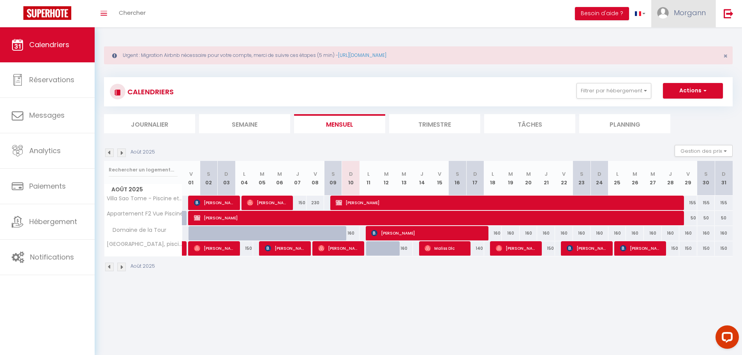
click at [669, 9] on link "Morgann" at bounding box center [683, 13] width 64 height 27
click at [351, 36] on div "Urgent : Migration Airbnb nécessaire pour votre compte, merci de suivre ces éta…" at bounding box center [418, 157] width 647 height 261
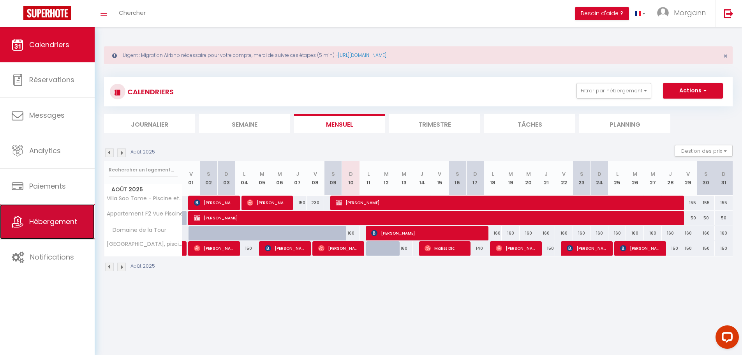
click at [49, 221] on span "Hébergement" at bounding box center [53, 221] width 48 height 10
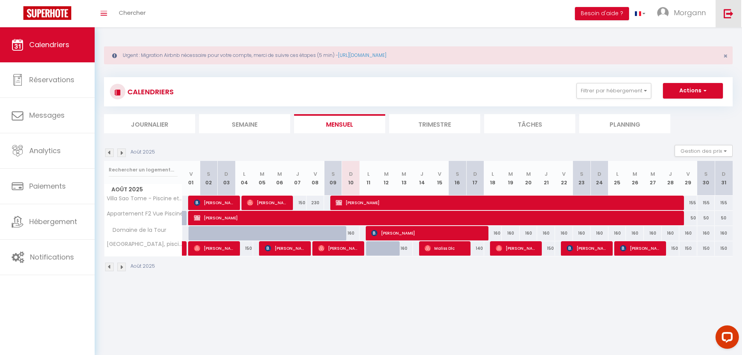
click at [724, 11] on img at bounding box center [728, 14] width 10 height 10
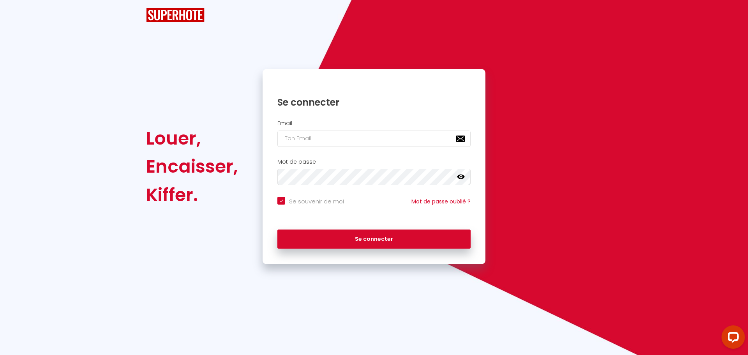
checkbox input "true"
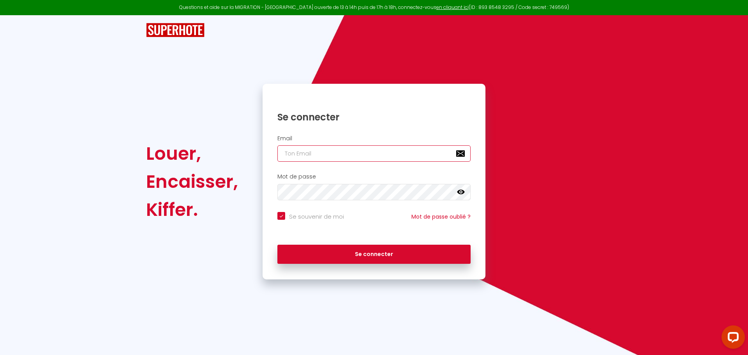
type input "daniel@superhote.com"
checkbox input "true"
drag, startPoint x: 371, startPoint y: 153, endPoint x: 204, endPoint y: 144, distance: 167.3
click at [208, 144] on div "Louer, Encaisser, Kiffer. Se connecter Email daniel@superhote.com Mot de passe …" at bounding box center [374, 181] width 466 height 195
paste input "audetfab.melki@gmail"
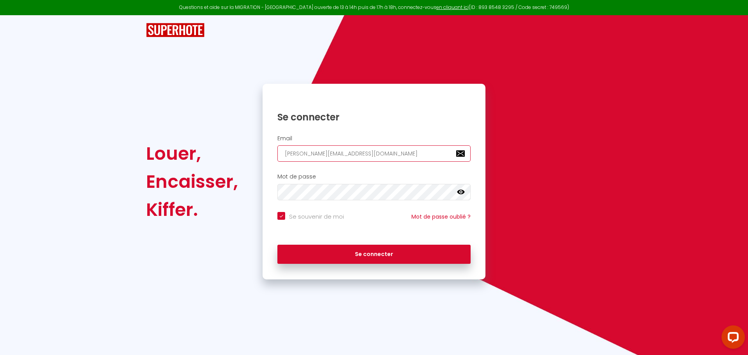
type input "audetfab.melki@gmail.com"
checkbox input "true"
type input "audetfab.melki@gmail.com"
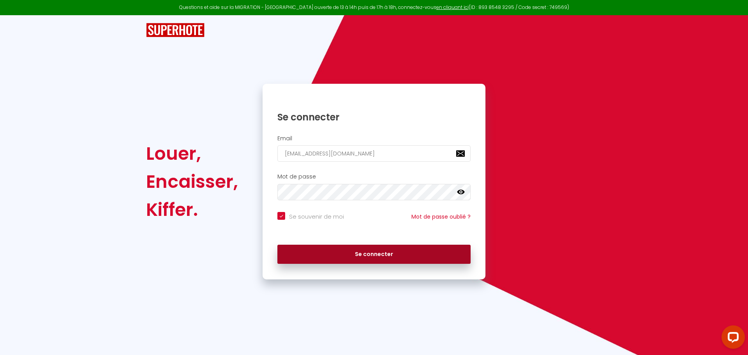
click at [355, 253] on button "Se connecter" at bounding box center [373, 254] width 193 height 19
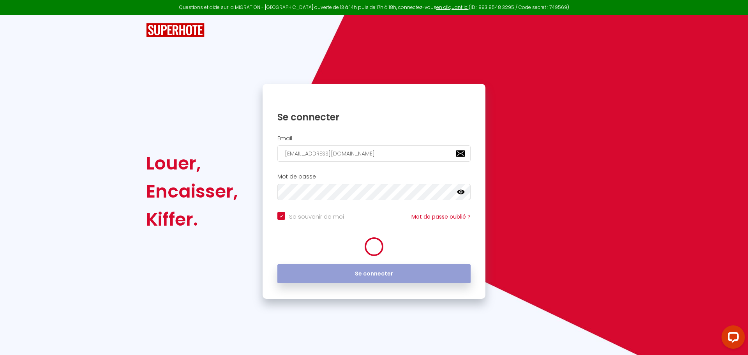
checkbox input "true"
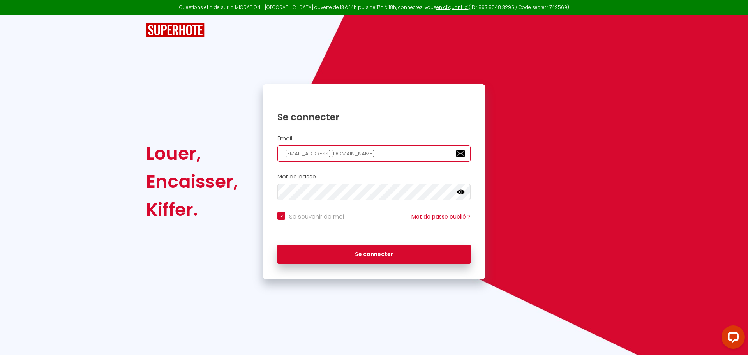
drag, startPoint x: 383, startPoint y: 150, endPoint x: 237, endPoint y: 151, distance: 146.0
click at [248, 151] on div "Louer, Encaisser, Kiffer. Se connecter Email audetfab.melki@gmail.com Mot de pa…" at bounding box center [374, 181] width 466 height 195
paste input "cle.henriot"
type input "cle.henriot@gmail.com"
checkbox input "true"
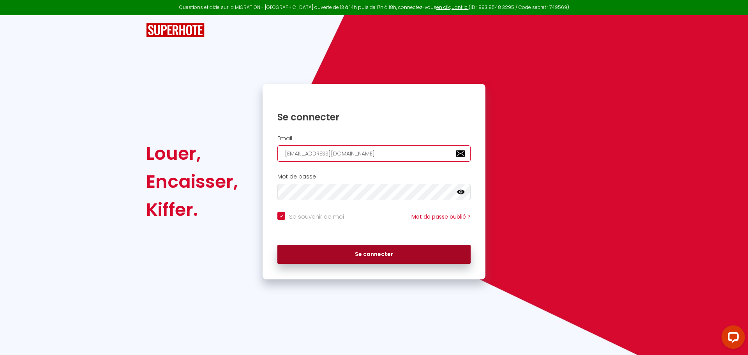
type input "cle.henriot@gmail.com"
click at [331, 254] on button "Se connecter" at bounding box center [373, 254] width 193 height 19
checkbox input "true"
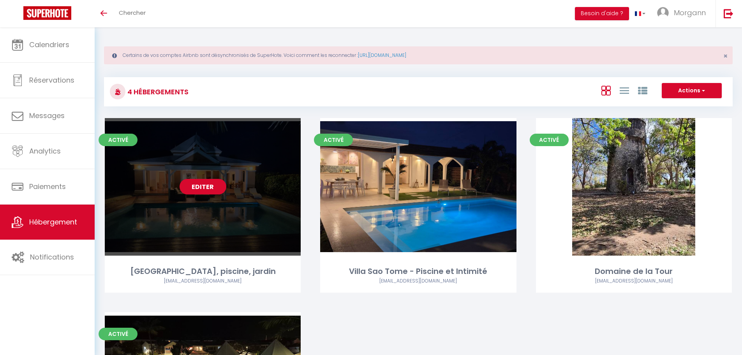
click at [202, 190] on link "Editer" at bounding box center [203, 187] width 47 height 16
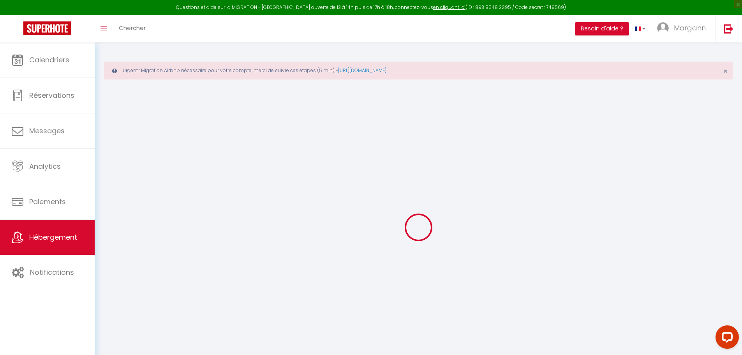
select select
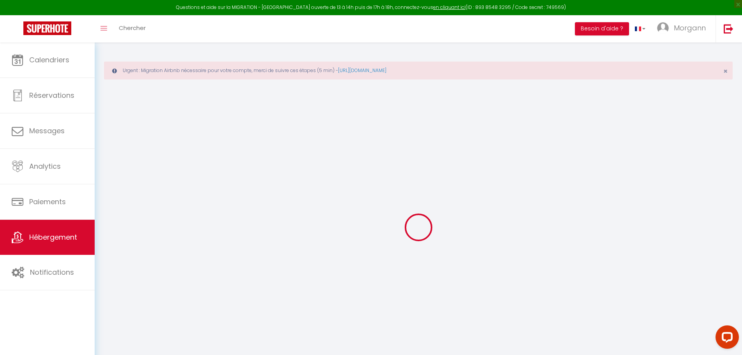
select select
checkbox input "false"
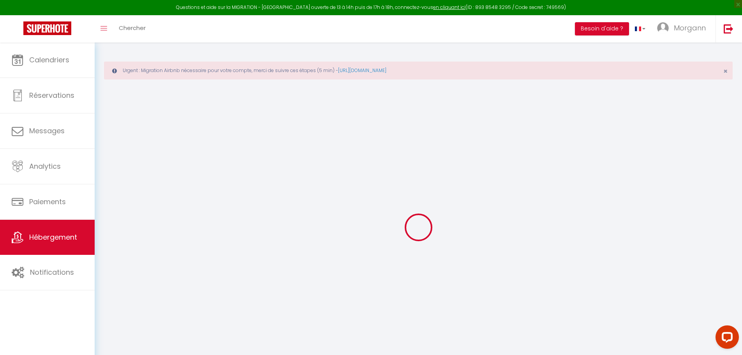
select select
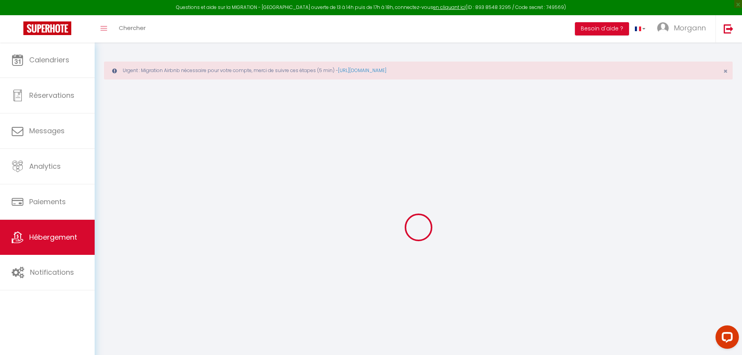
select select
checkbox input "false"
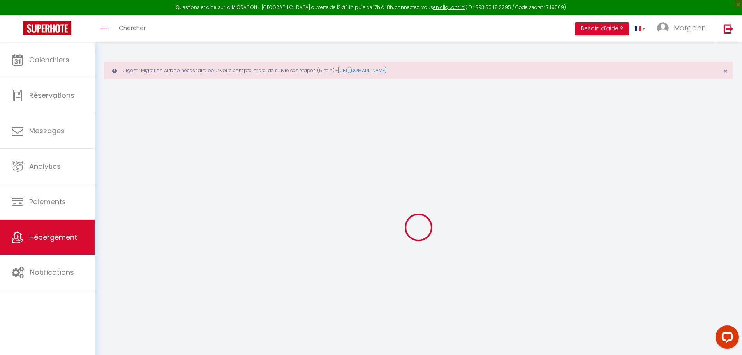
checkbox input "false"
select select
type input "[GEOGRAPHIC_DATA], piscine, jardin"
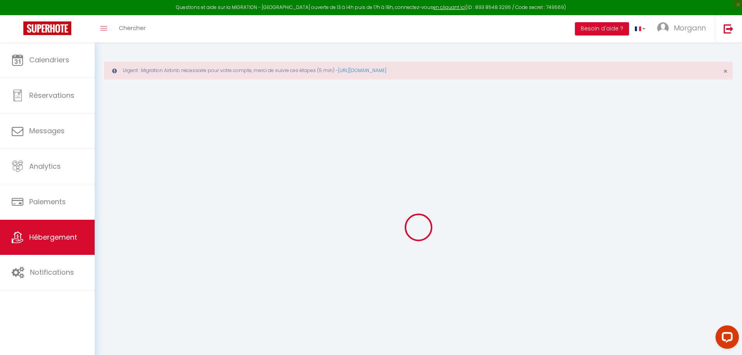
type input "Regine"
select select "6"
select select "3"
type input "195"
type input "120"
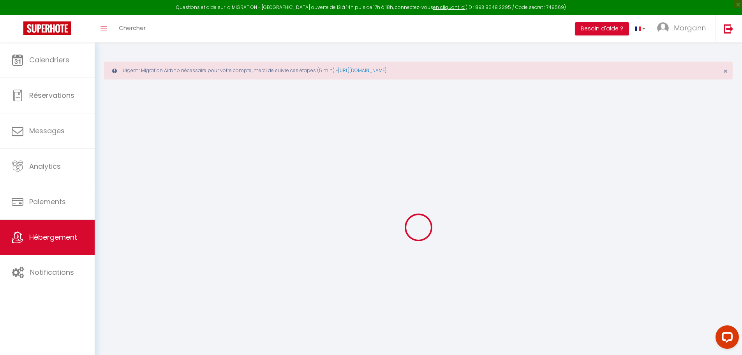
select select
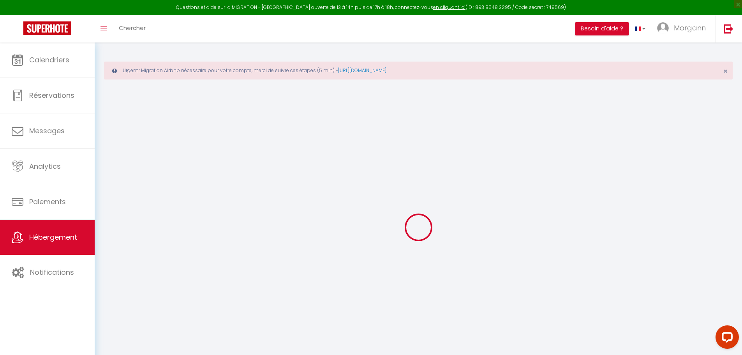
type input "route touristique"
type input "97118"
type input "Saint-François"
select select "88"
type input "[EMAIL_ADDRESS][DOMAIN_NAME]"
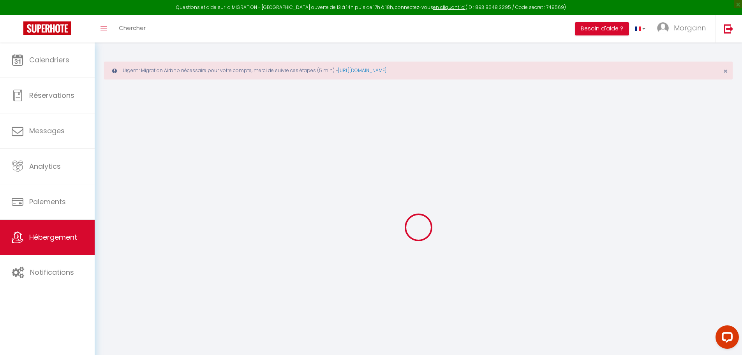
select select
checkbox input "false"
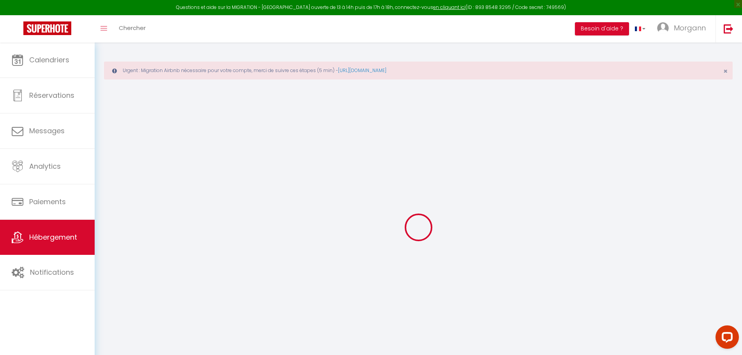
type input "0"
select select
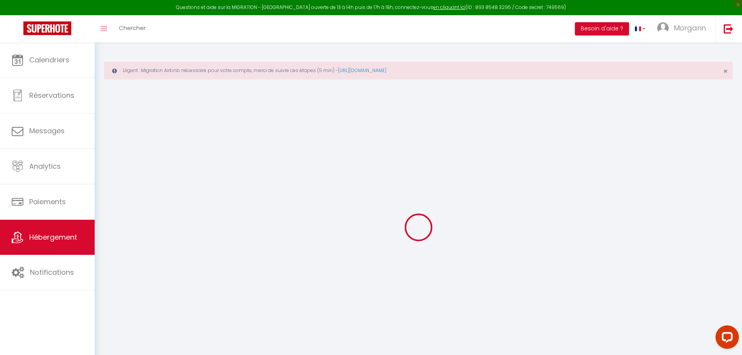
select select
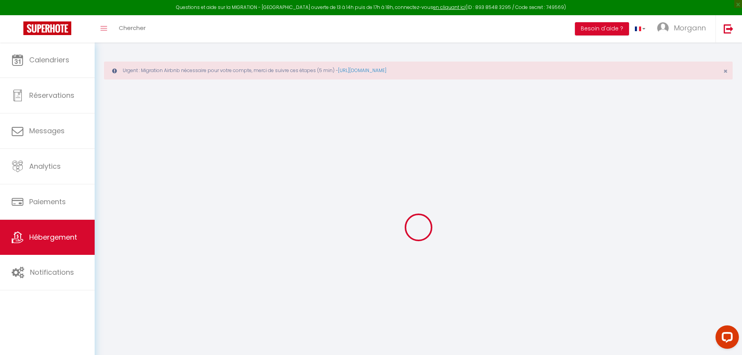
checkbox input "false"
select select
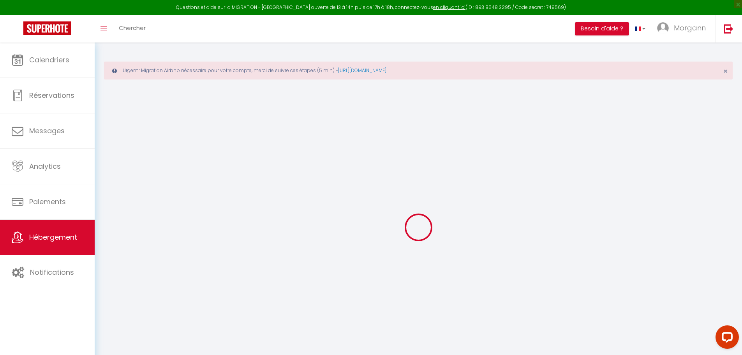
select select
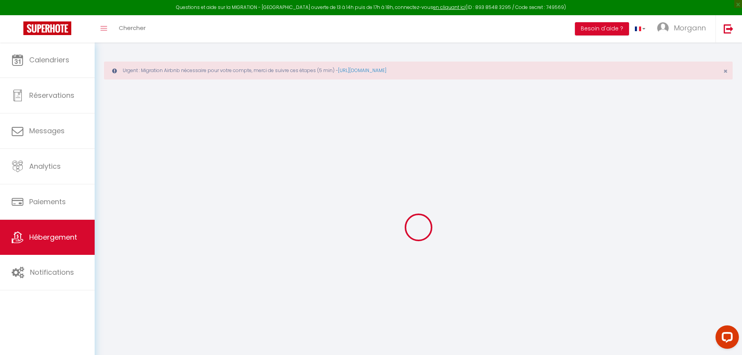
checkbox input "false"
select select
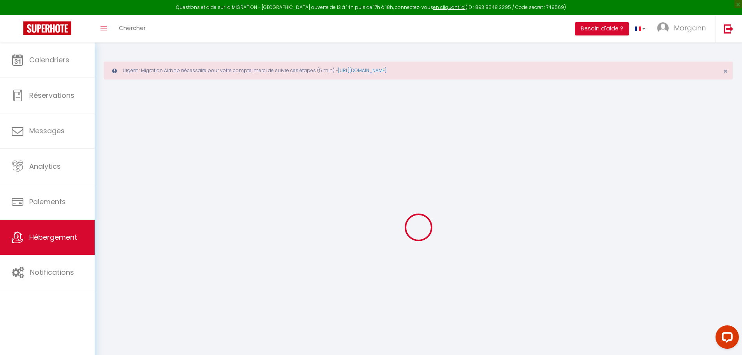
select select
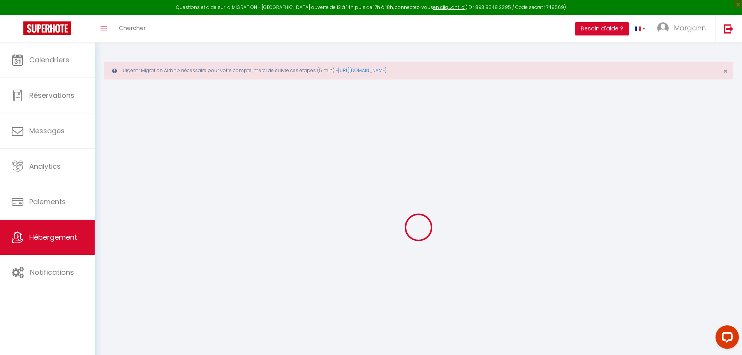
checkbox input "false"
select select "14:00"
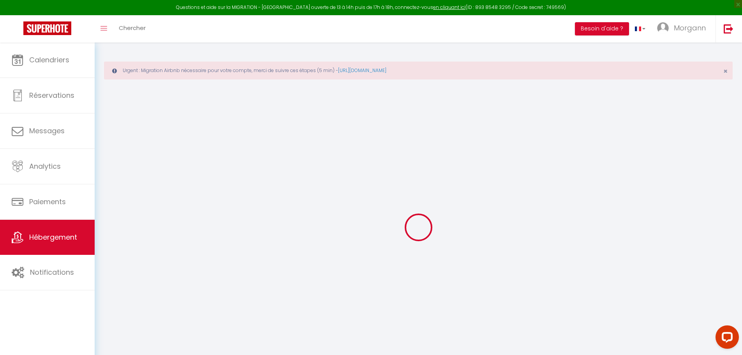
select select
select select "11:00"
select select "30"
select select "120"
select select
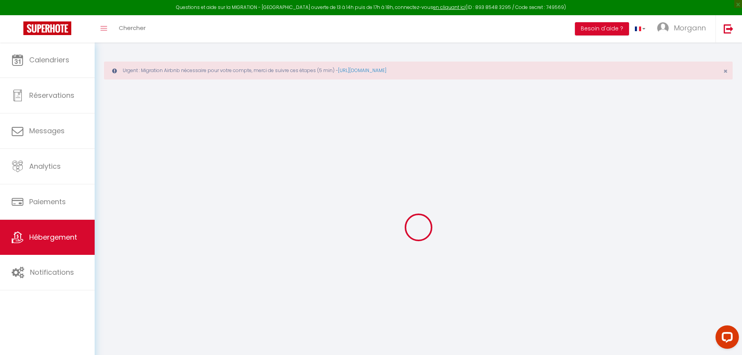
checkbox input "false"
select select
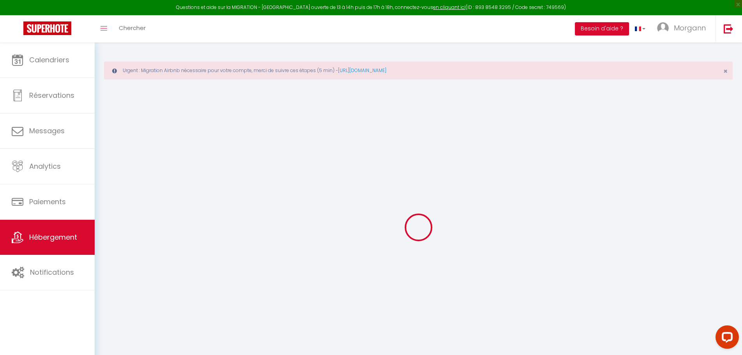
select select
checkbox input "false"
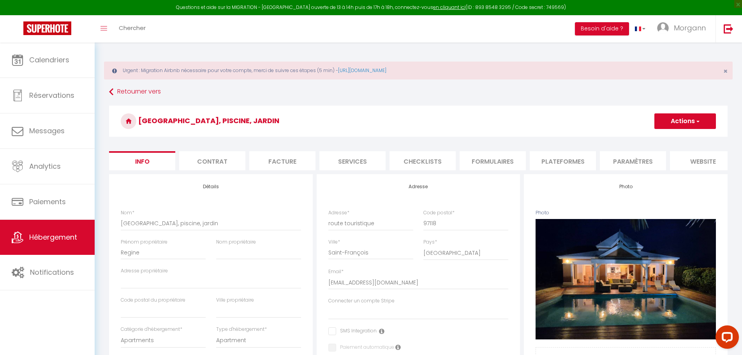
select select
checkbox input "false"
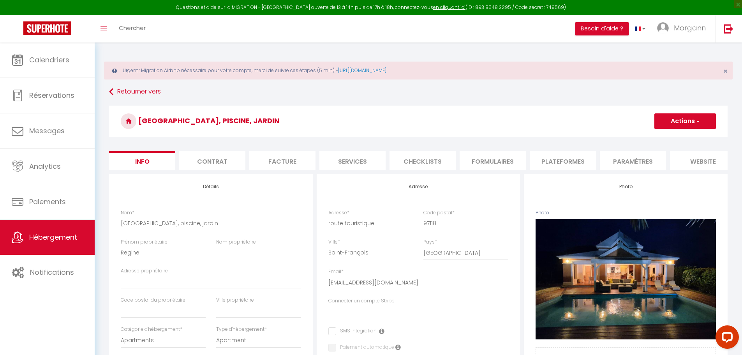
checkbox input "false"
click at [576, 165] on li "Plateformes" at bounding box center [563, 160] width 66 height 19
select select "365"
select select "EUR"
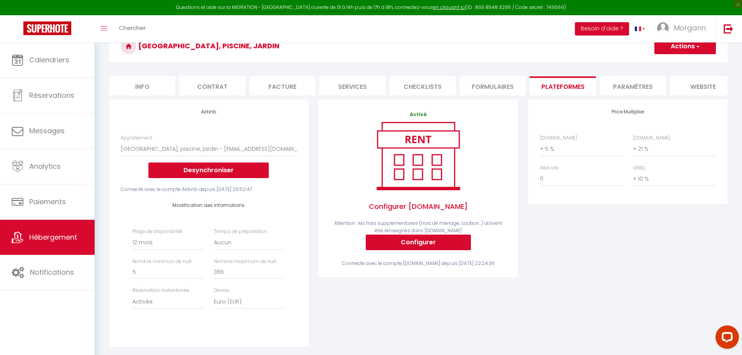
scroll to position [78, 0]
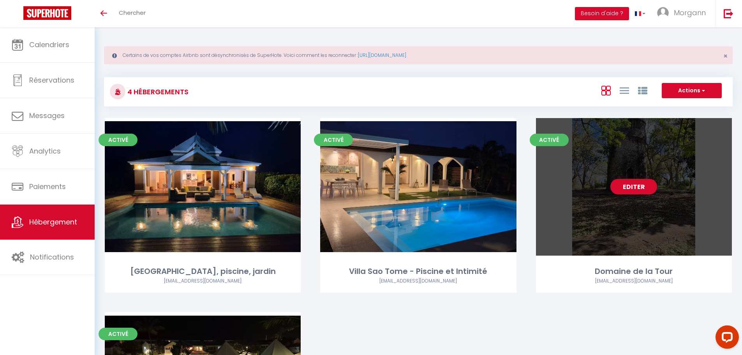
click at [622, 182] on link "Editer" at bounding box center [633, 187] width 47 height 16
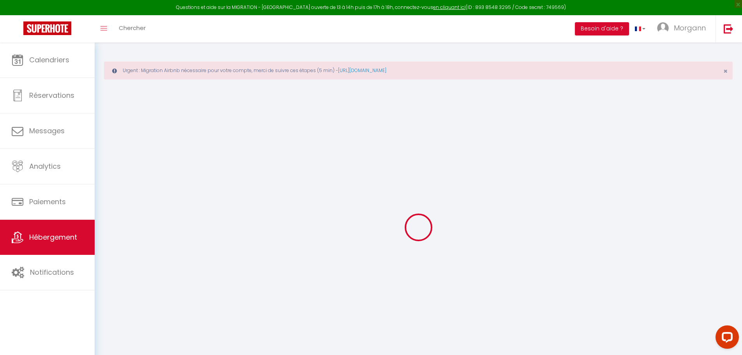
select select
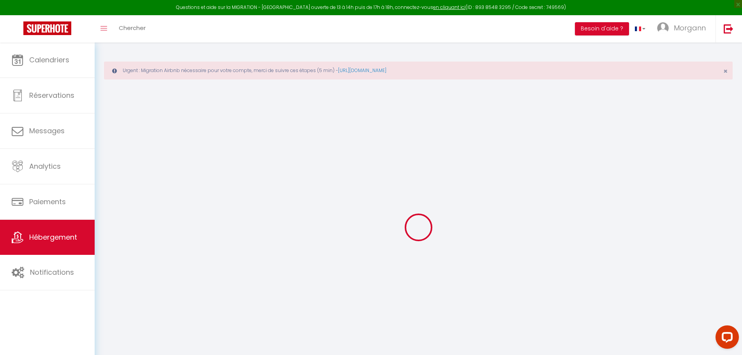
select select
checkbox input "false"
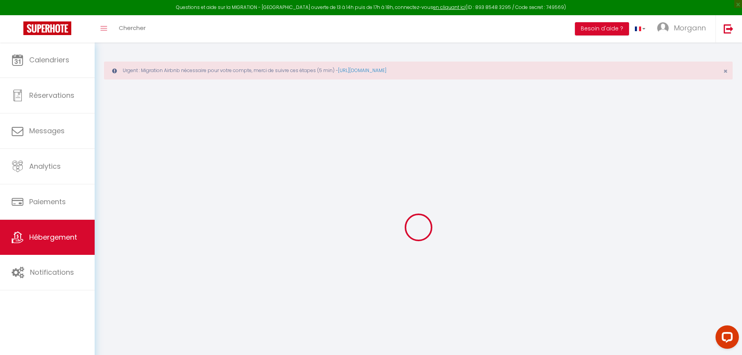
select select
type input "Domaine de la Tour"
type input "Anne"
select select "10"
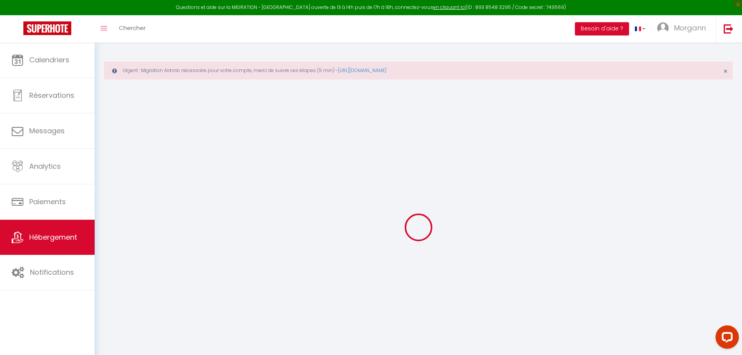
select select "5"
type input "245"
type input "150"
select select
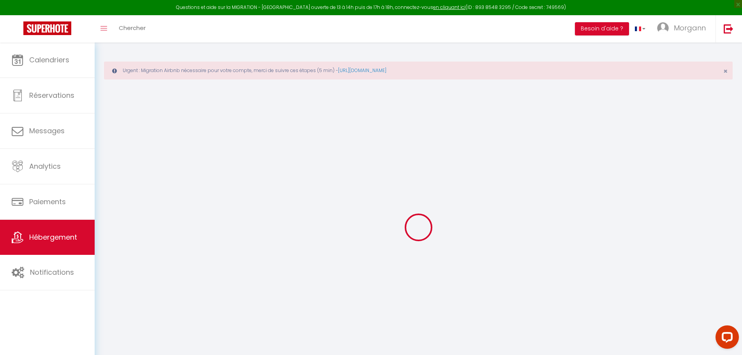
select select
type input "route de le clinique"
type input "97160"
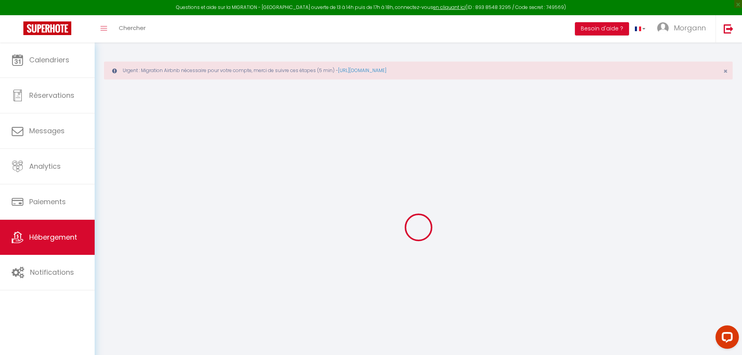
type input "Le Moule"
select select "88"
type input "[EMAIL_ADDRESS][DOMAIN_NAME]"
select select
checkbox input "false"
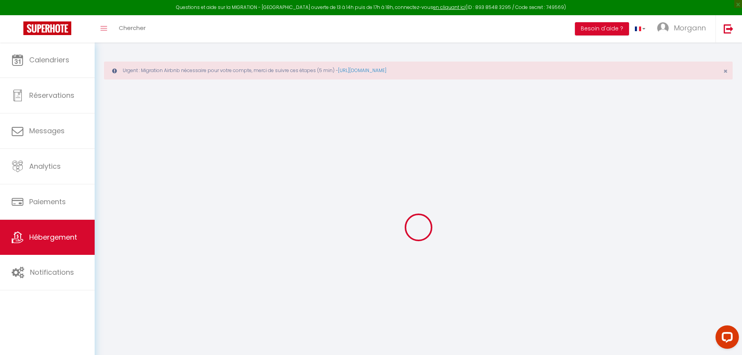
checkbox input "false"
type input "0"
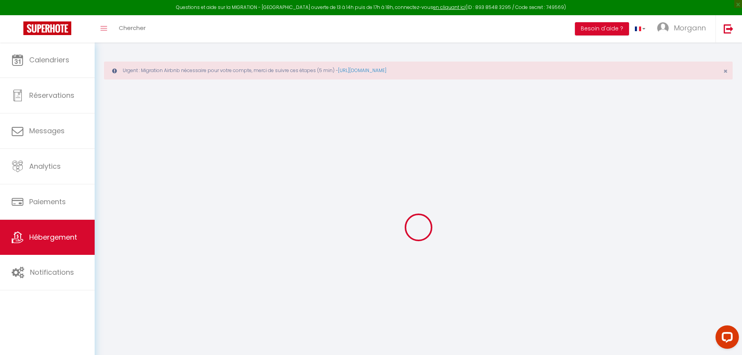
type input "0"
select select
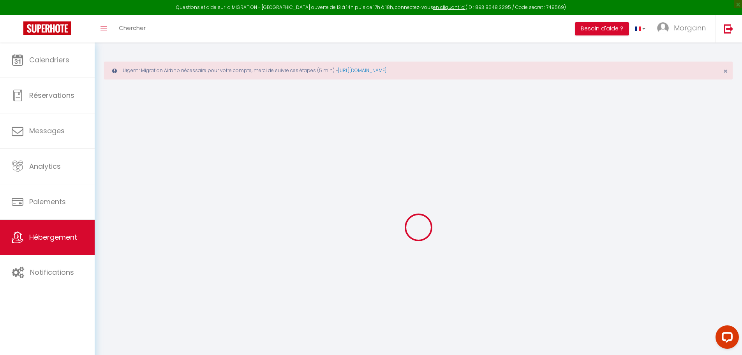
select select
checkbox input "false"
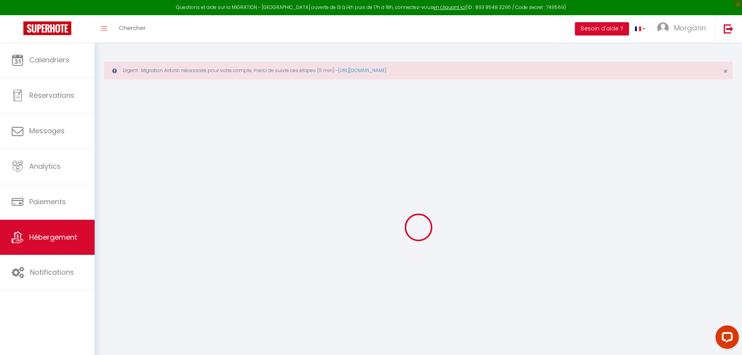
checkbox input "false"
select select
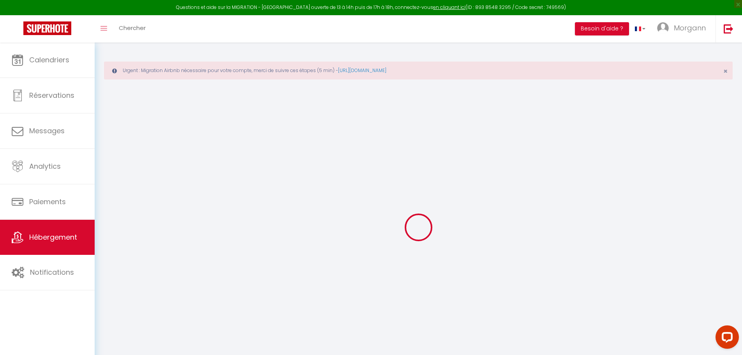
select select
checkbox input "false"
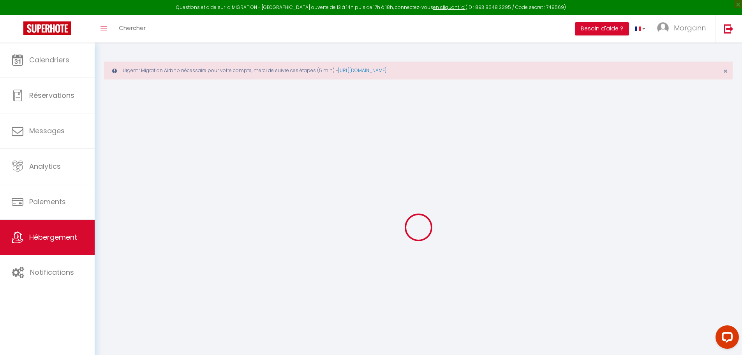
checkbox input "false"
select select
checkbox input "false"
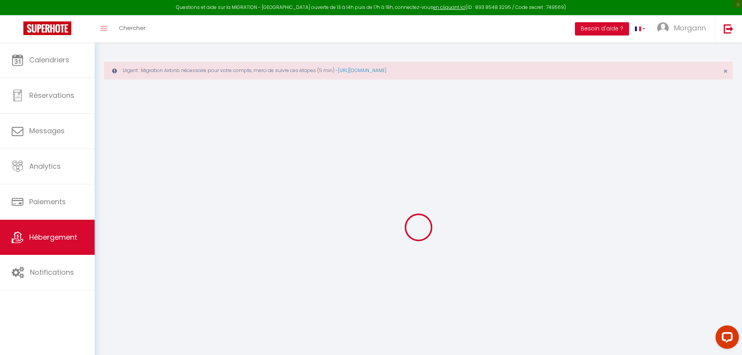
checkbox input "false"
select select "14:00"
select select
select select "11:00"
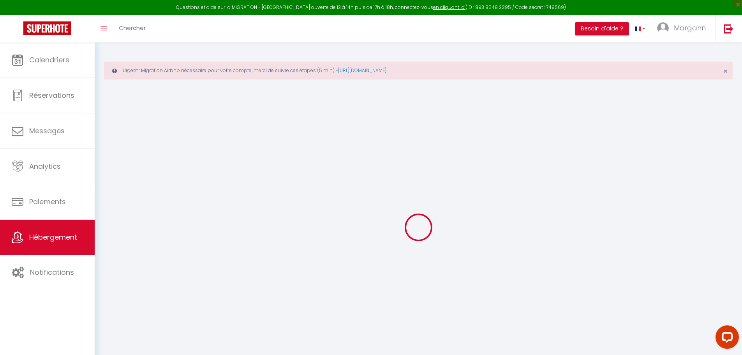
select select "30"
select select
checkbox input "false"
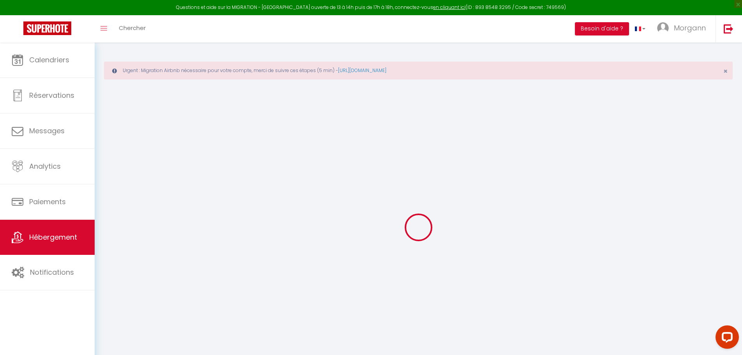
checkbox input "false"
select select
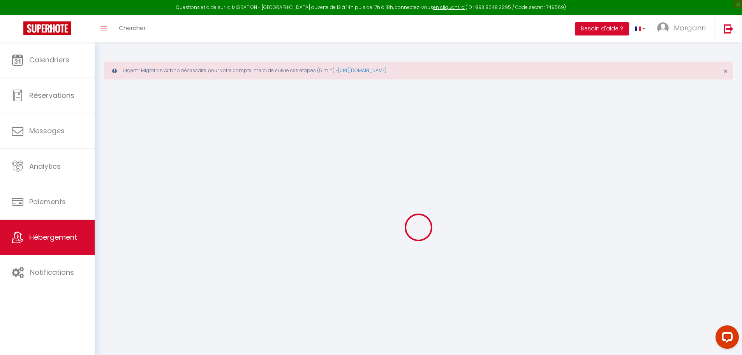
checkbox input "false"
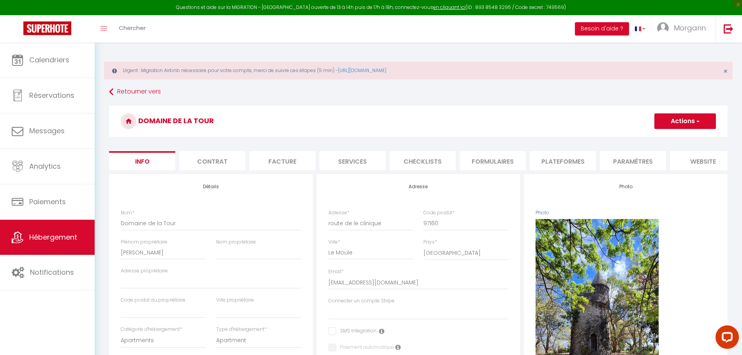
click at [577, 164] on li "Plateformes" at bounding box center [563, 160] width 66 height 19
select select "365"
select select "EUR"
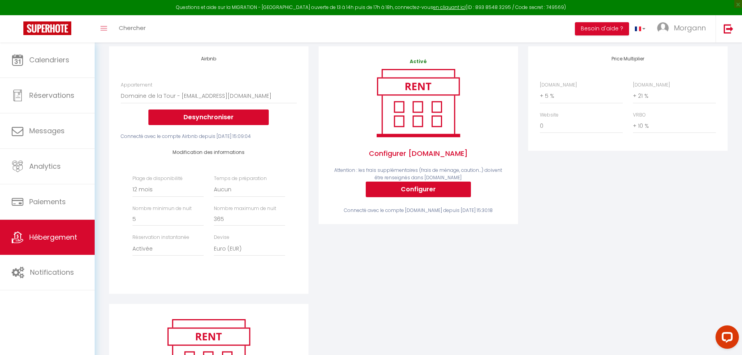
scroll to position [117, 0]
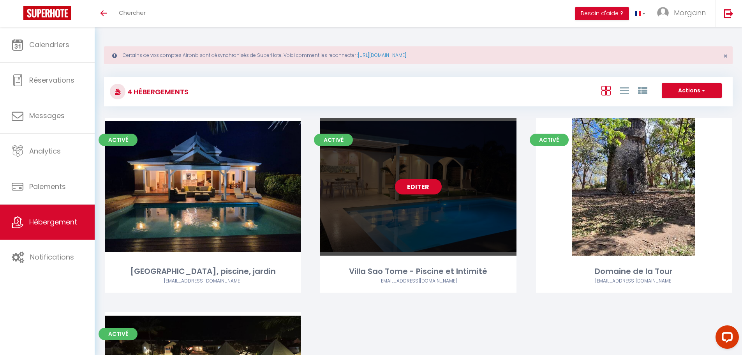
click at [418, 183] on link "Editer" at bounding box center [418, 187] width 47 height 16
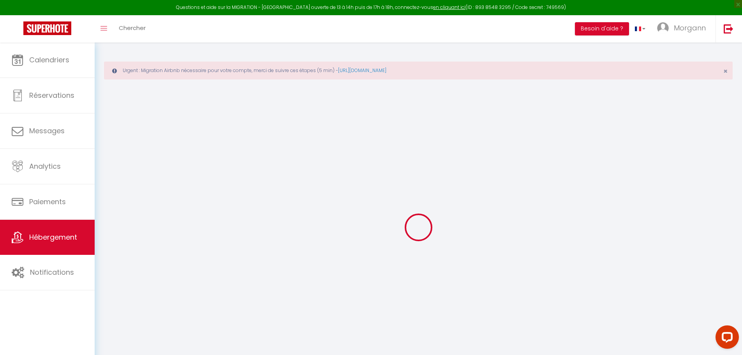
select select
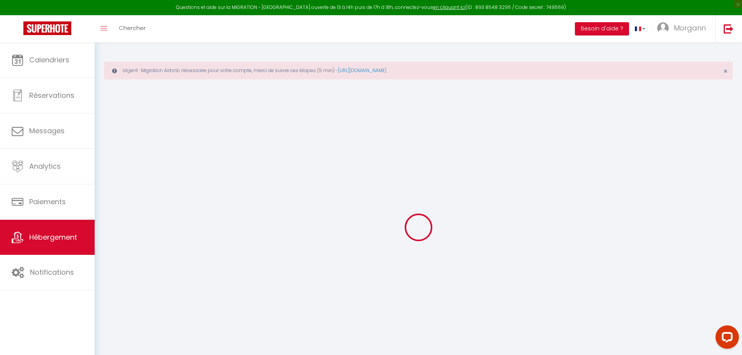
select select
checkbox input "false"
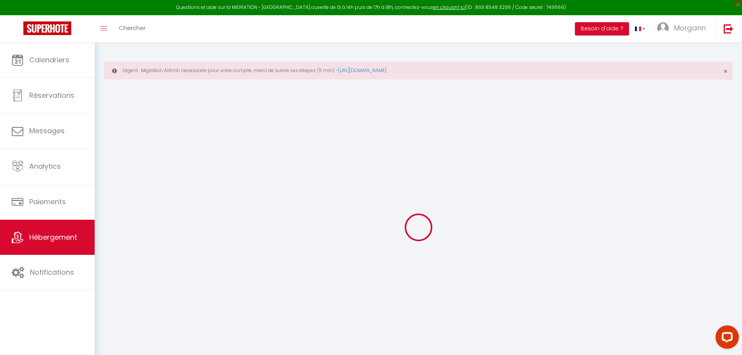
select select
type input "Villa Sao Tome - Piscine et Intimité"
type input "Stephane"
select select "houses"
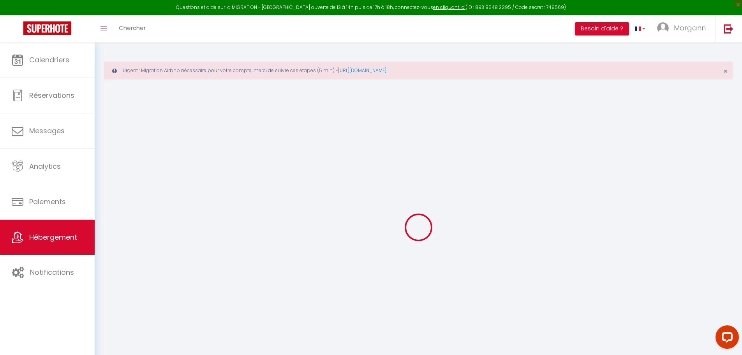
select select "6"
select select "3"
type input "250"
type input "100"
select select
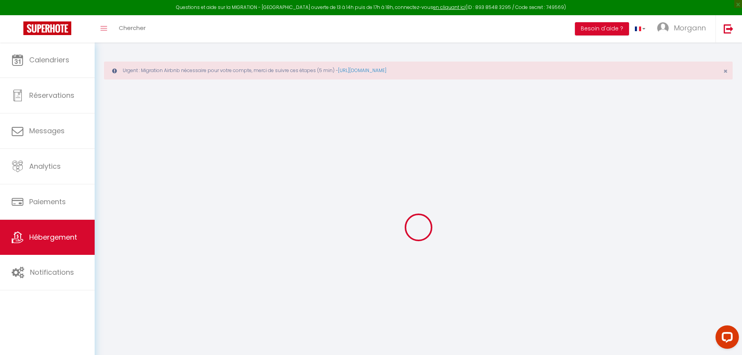
select select
type input "Chemin de Cayenne"
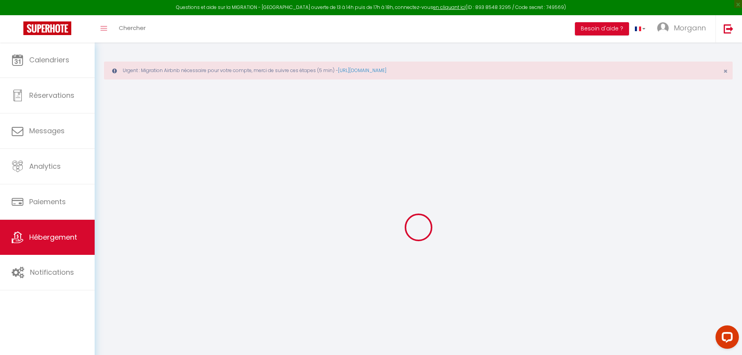
type input "97118"
type input "Saint-François"
select select "88"
type input "[EMAIL_ADDRESS][DOMAIN_NAME]"
select select
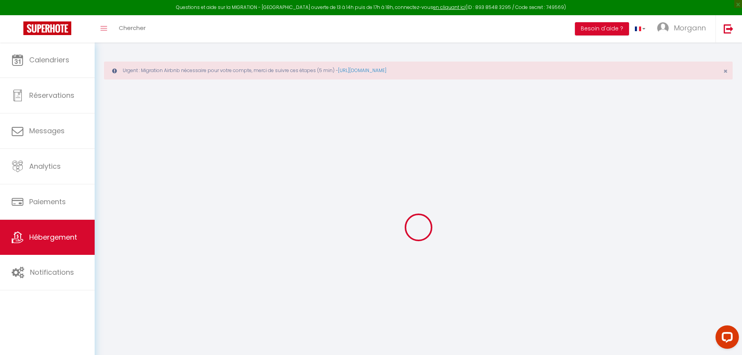
checkbox input "false"
type input "0"
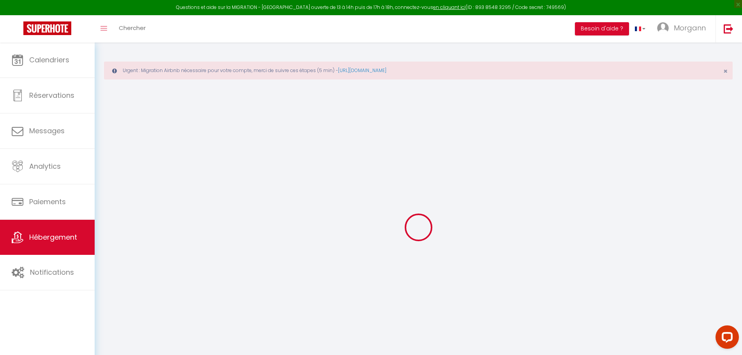
type input "0"
select select
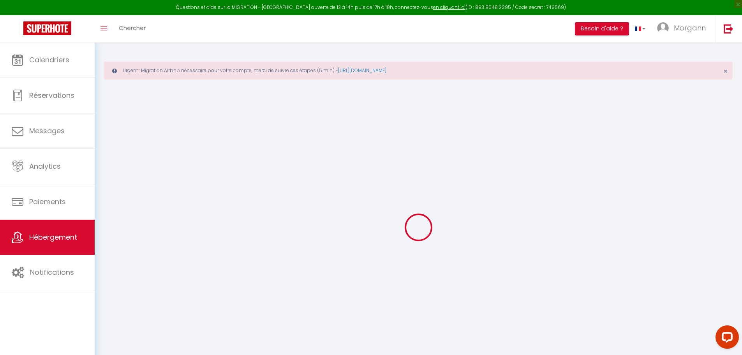
select select
checkbox input "false"
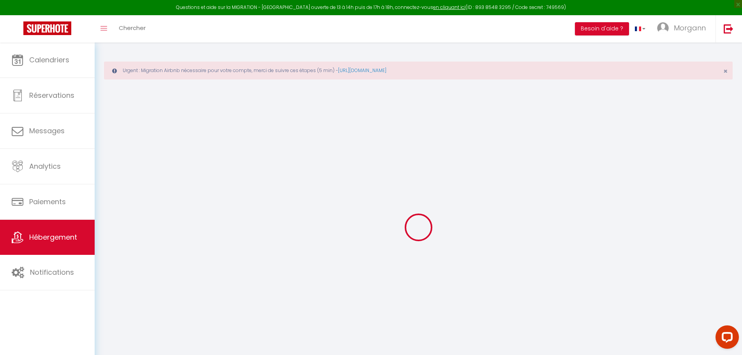
checkbox input "false"
select select
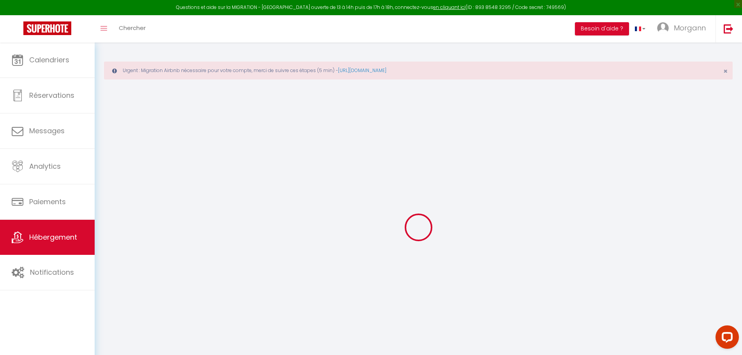
select select
checkbox input "false"
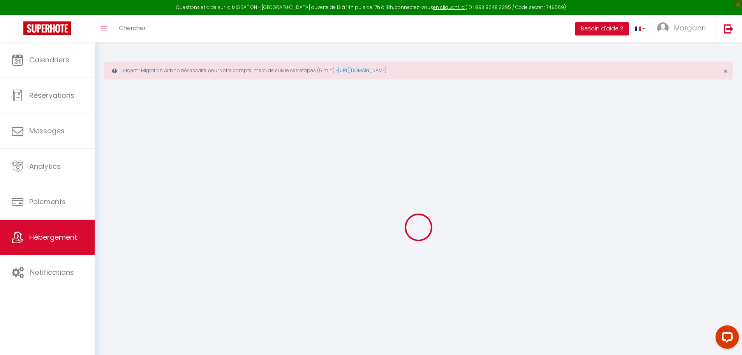
checkbox input "false"
select select "villa"
select select
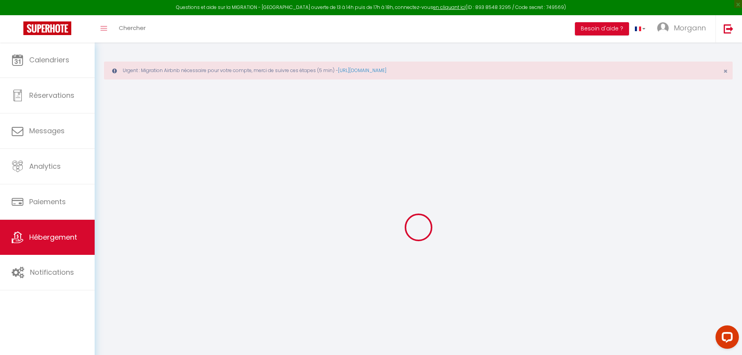
select select
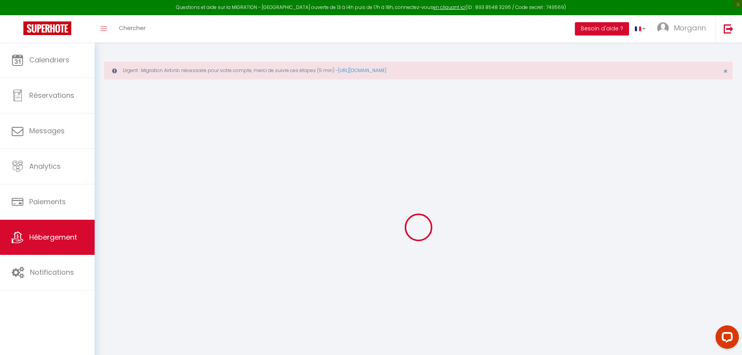
checkbox input "false"
select select
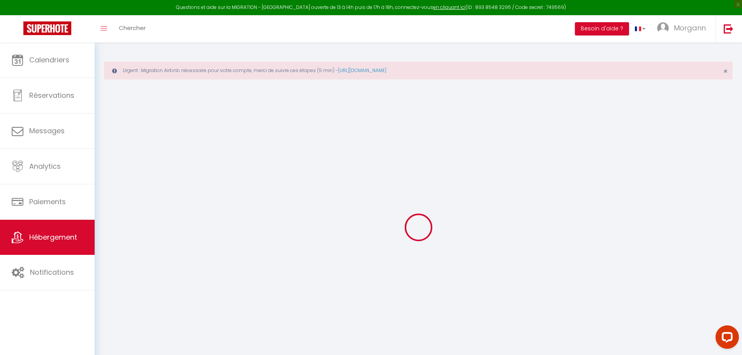
checkbox input "false"
select select
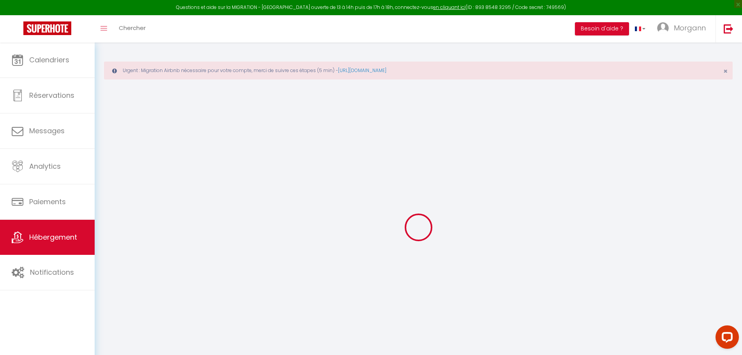
checkbox input "false"
select select "14:00"
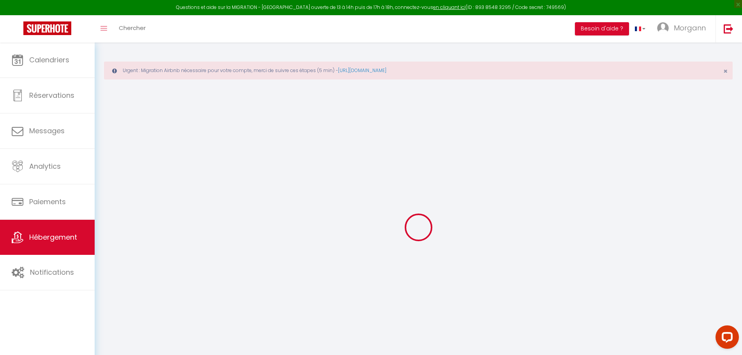
select select
select select "11:00"
select select "30"
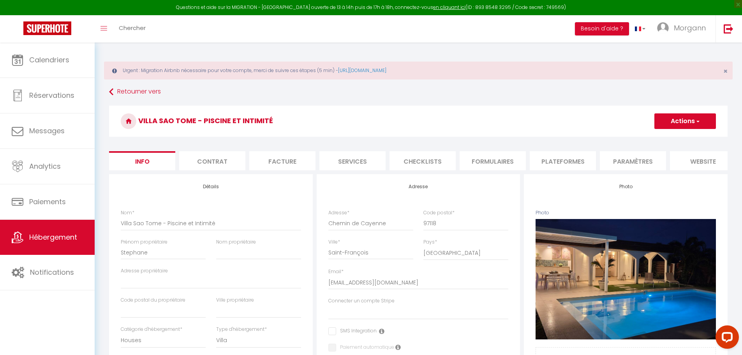
select select
checkbox input "false"
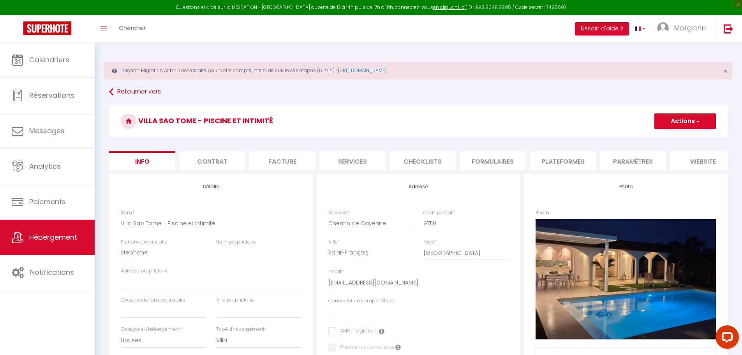
checkbox input "false"
click at [563, 158] on li "Plateformes" at bounding box center [563, 160] width 66 height 19
select select
select select "EUR"
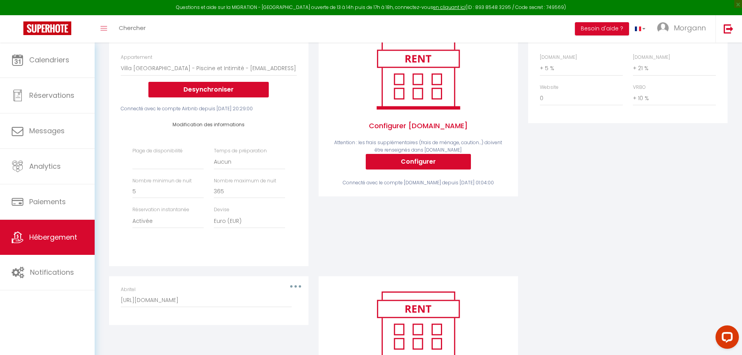
scroll to position [156, 0]
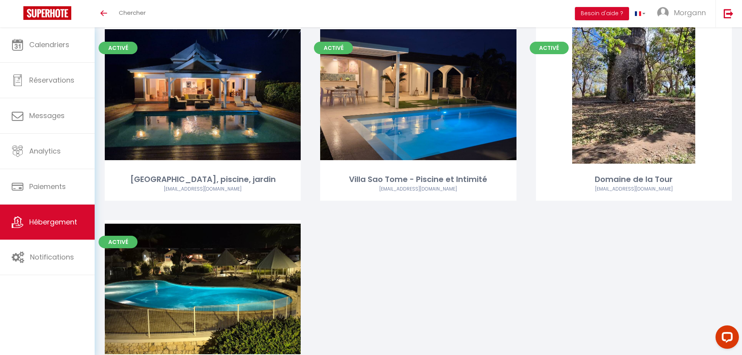
scroll to position [156, 0]
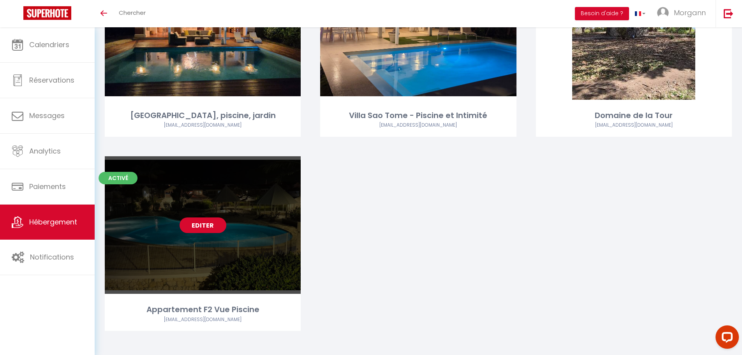
click at [206, 225] on link "Editer" at bounding box center [203, 225] width 47 height 16
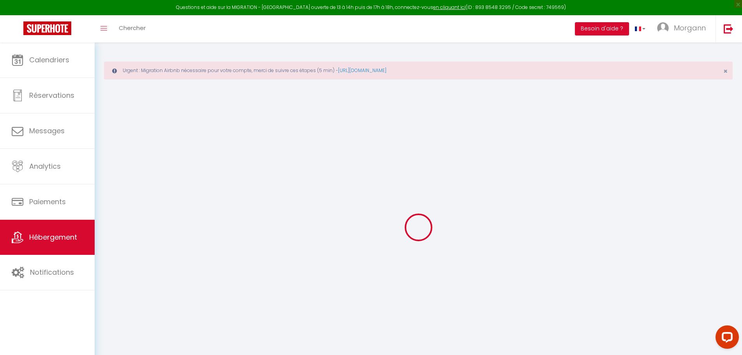
select select "14:00"
select select
select select "11:00"
select select "30"
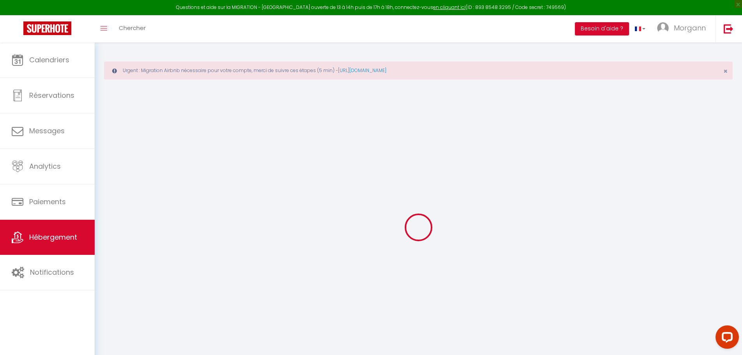
select select
checkbox input "false"
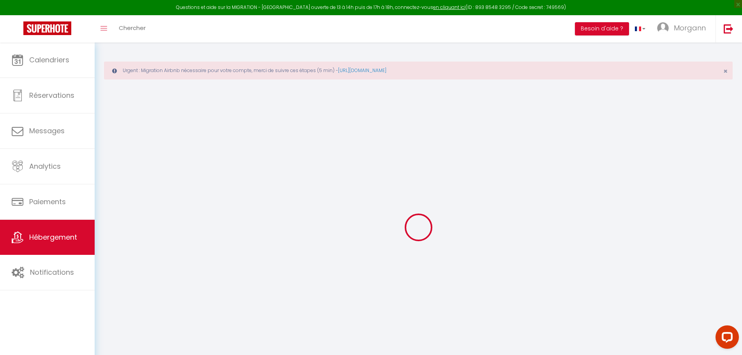
checkbox input "false"
select select
checkbox input "false"
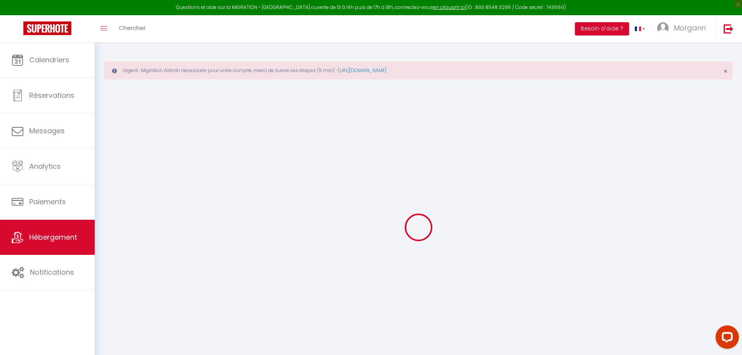
checkbox input "false"
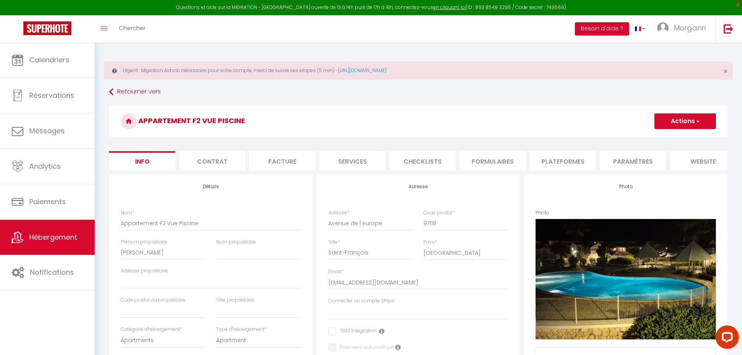
click at [554, 166] on li "Plateformes" at bounding box center [563, 160] width 66 height 19
select select "365"
select select "EUR"
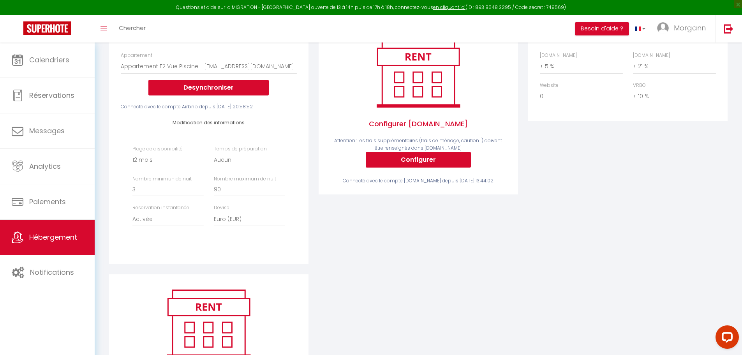
scroll to position [156, 0]
